Goal: Information Seeking & Learning: Find specific fact

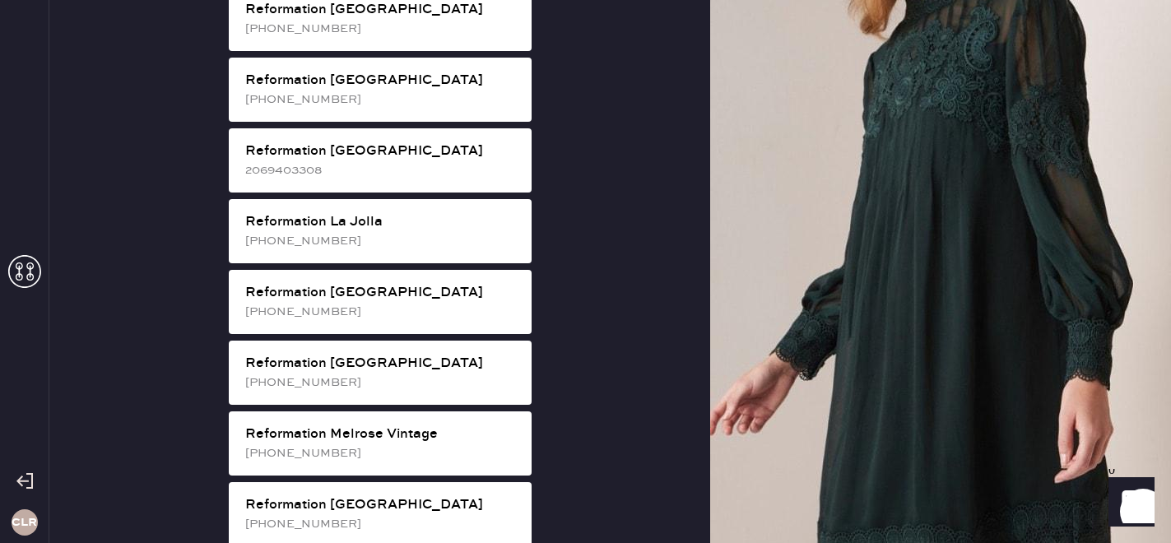
scroll to position [1501, 0]
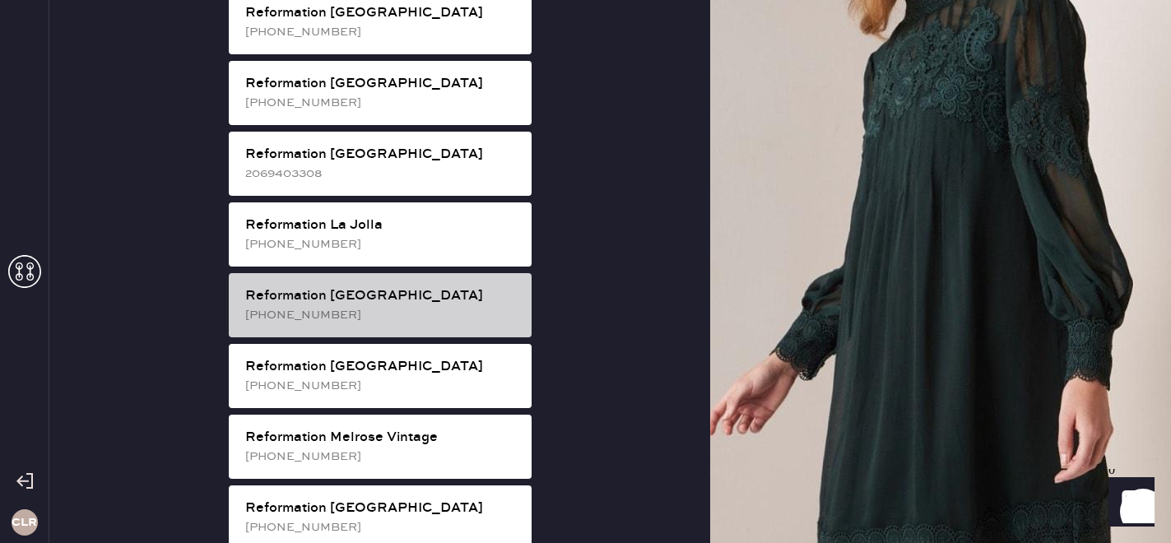
click at [402, 273] on div "Reformation [GEOGRAPHIC_DATA] [PHONE_NUMBER]" at bounding box center [380, 305] width 303 height 64
click at [402, 286] on div "Reformation [GEOGRAPHIC_DATA]" at bounding box center [381, 296] width 273 height 20
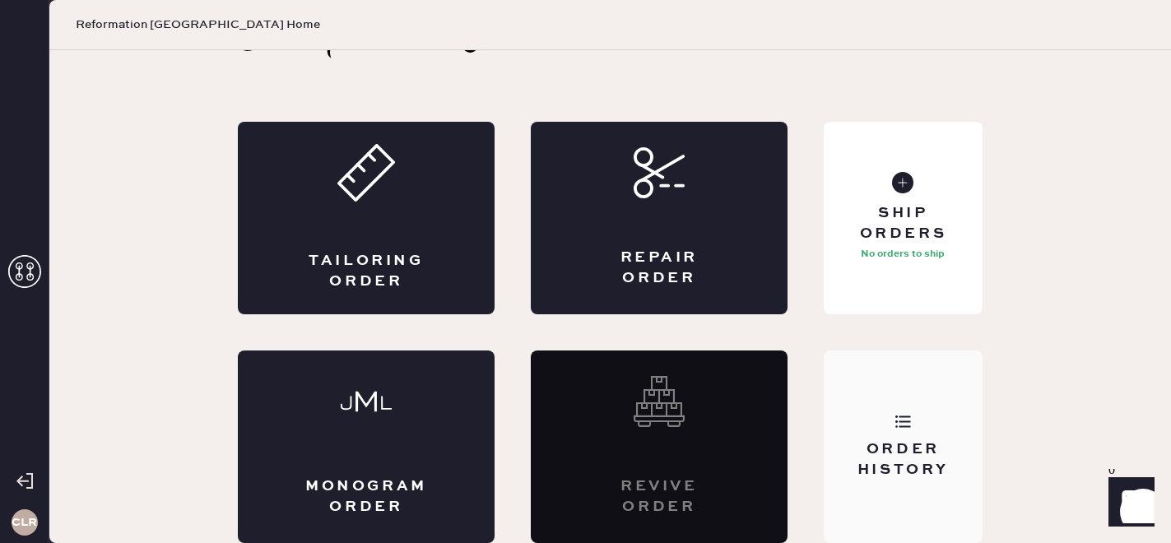
scroll to position [53, 0]
click at [974, 486] on div "Order History" at bounding box center [903, 447] width 159 height 193
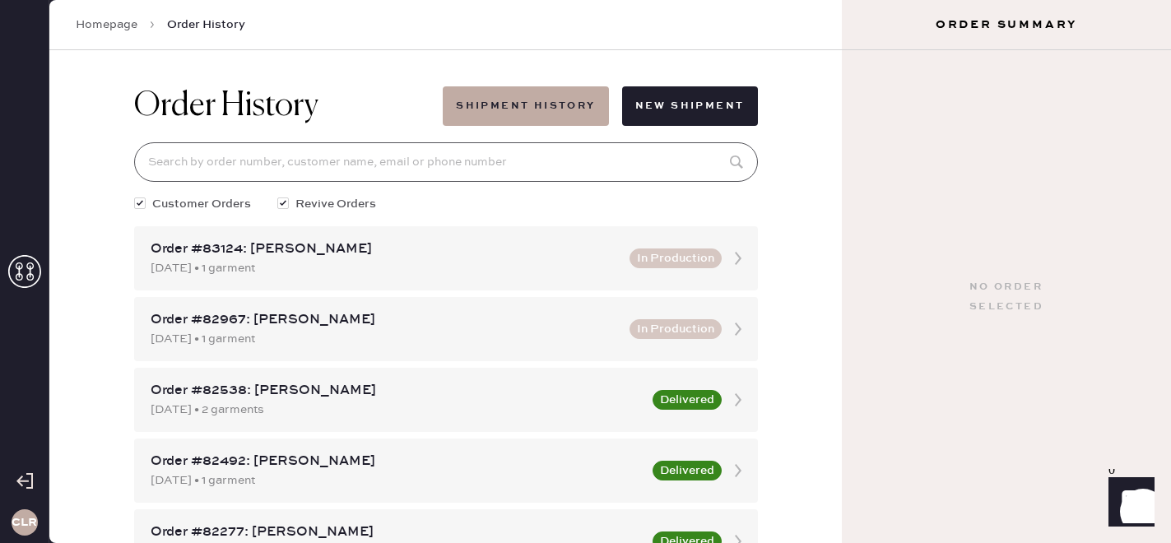
click at [494, 159] on input at bounding box center [446, 161] width 624 height 39
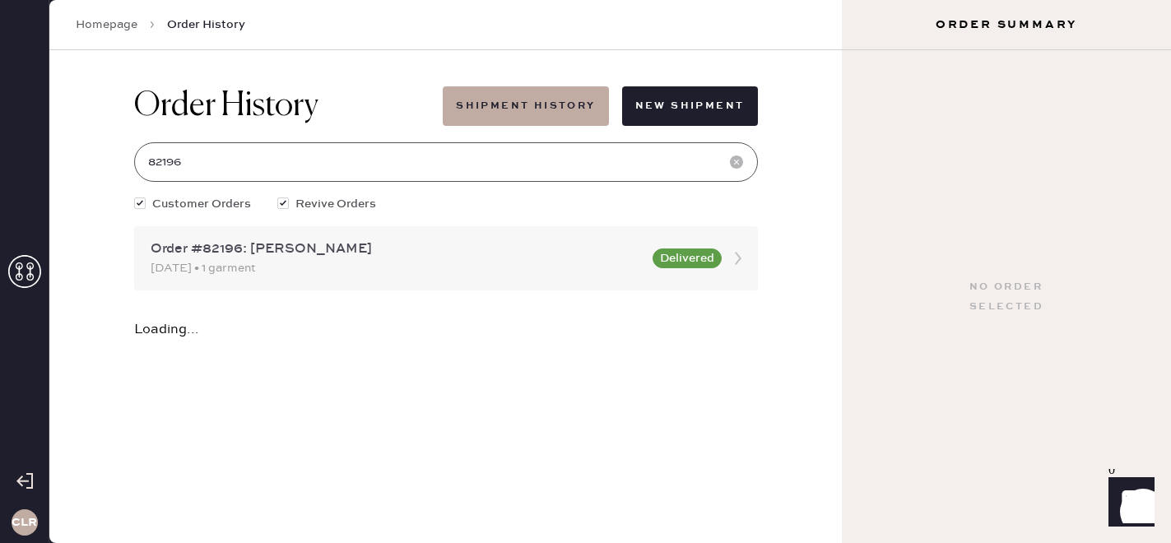
type input "82196"
click at [459, 256] on div "Order #82196: [PERSON_NAME]" at bounding box center [397, 249] width 492 height 20
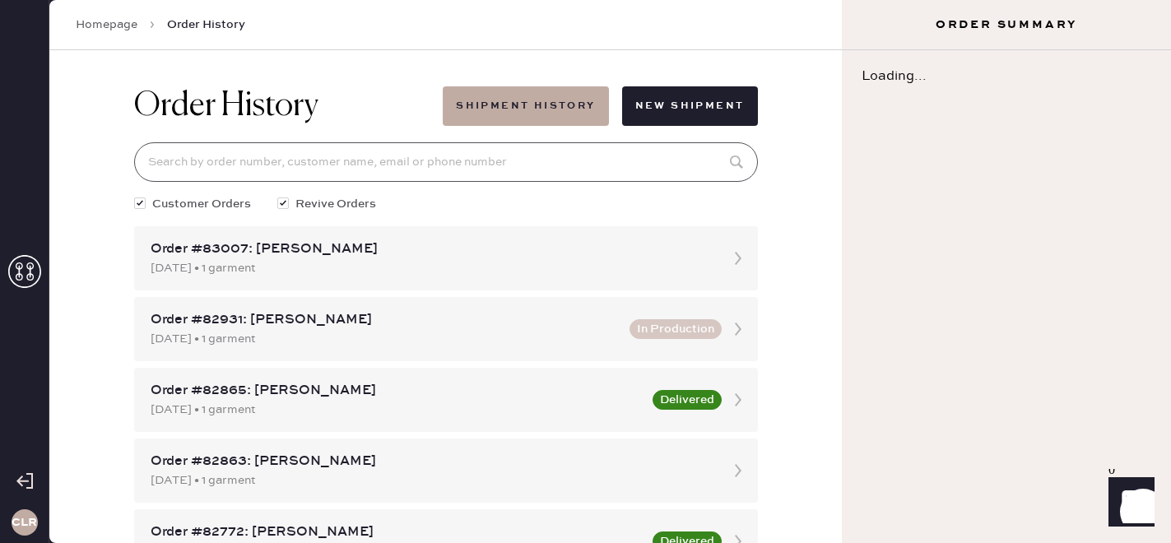
click at [397, 160] on input at bounding box center [446, 161] width 624 height 39
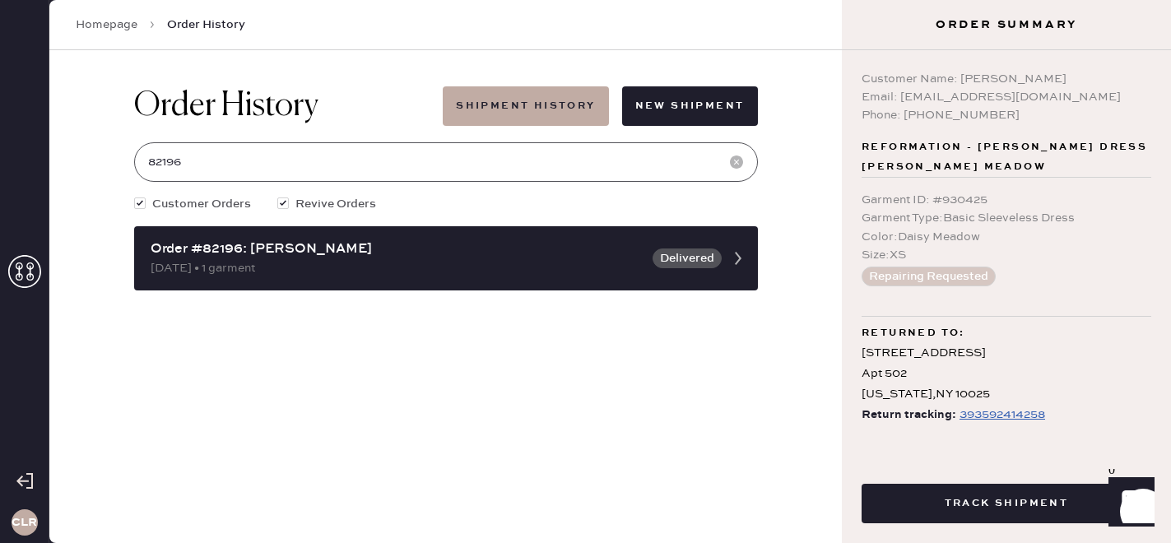
type input "82196"
copy div "[PERSON_NAME]"
drag, startPoint x: 960, startPoint y: 76, endPoint x: 1049, endPoint y: 73, distance: 88.9
click at [1050, 75] on div "Customer Name: [PERSON_NAME]" at bounding box center [1007, 79] width 290 height 18
copy div "[EMAIL_ADDRESS][DOMAIN_NAME]"
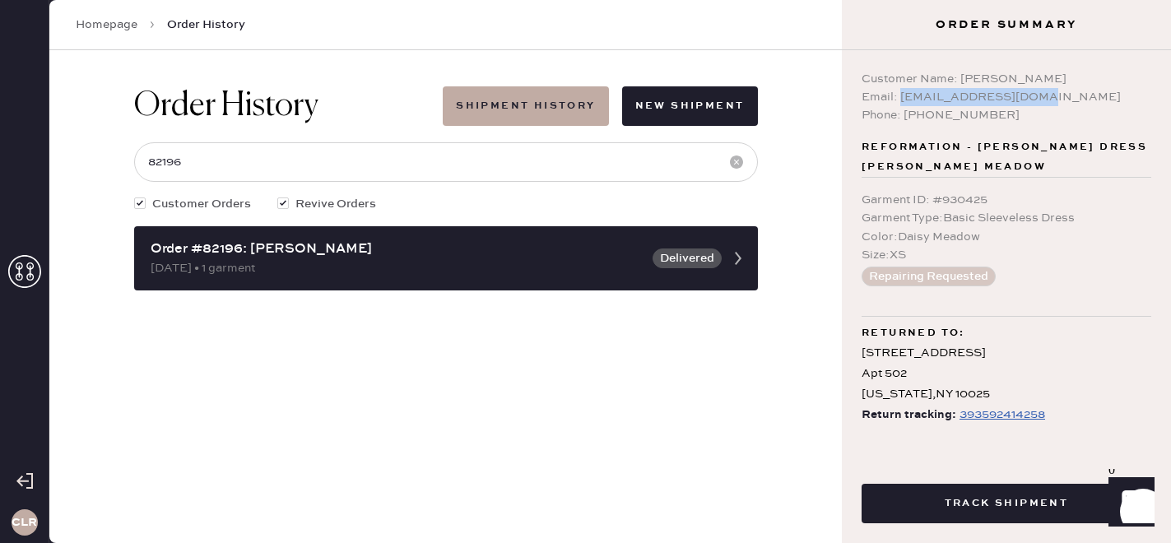
drag, startPoint x: 902, startPoint y: 92, endPoint x: 1084, endPoint y: 90, distance: 181.9
click at [1084, 91] on div "Email: [EMAIL_ADDRESS][DOMAIN_NAME]" at bounding box center [1007, 97] width 290 height 18
